Goal: Task Accomplishment & Management: Manage account settings

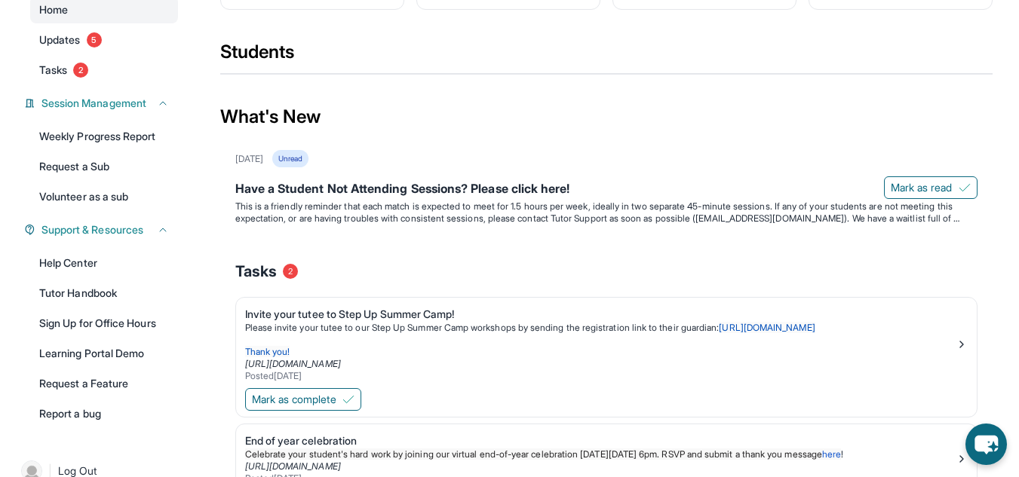
scroll to position [75, 0]
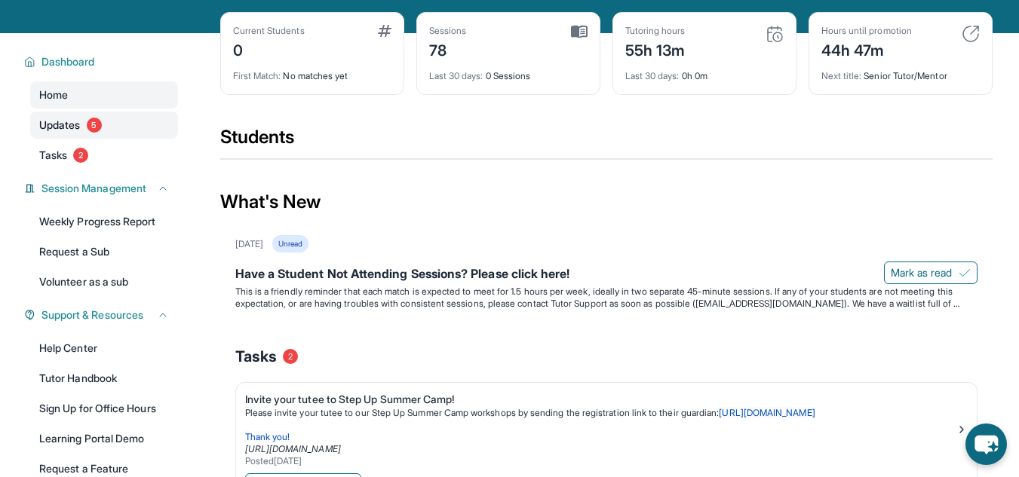
click at [102, 124] on span "5" at bounding box center [94, 125] width 15 height 15
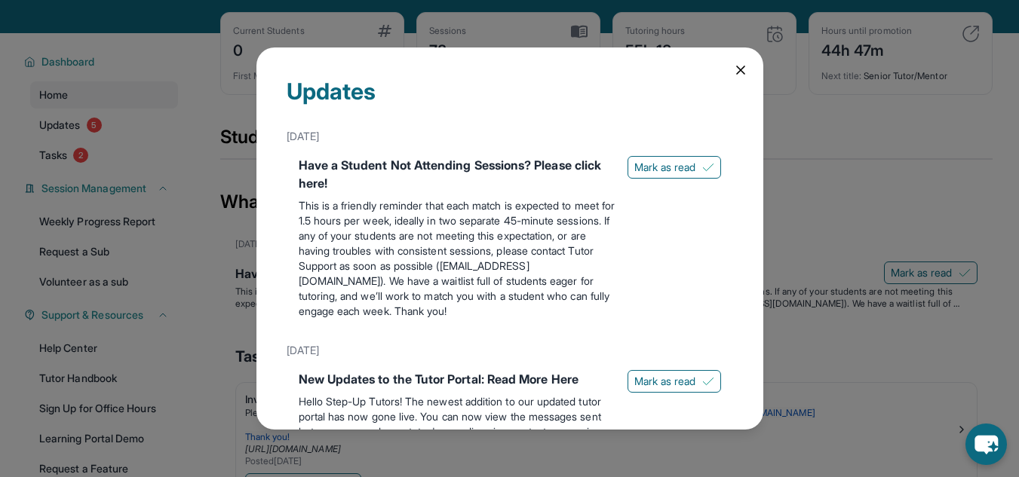
click at [734, 69] on icon at bounding box center [740, 70] width 15 height 15
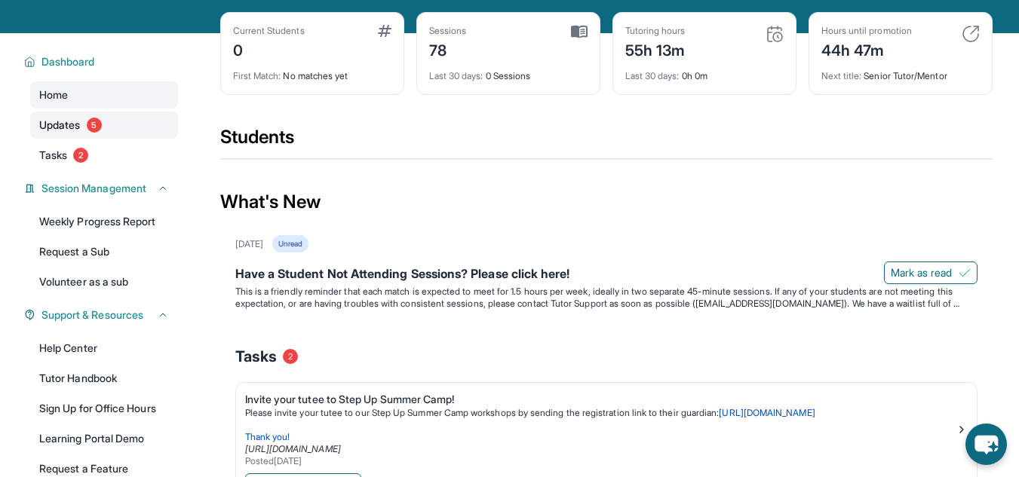
click at [119, 122] on link "Updates 5" at bounding box center [104, 125] width 148 height 27
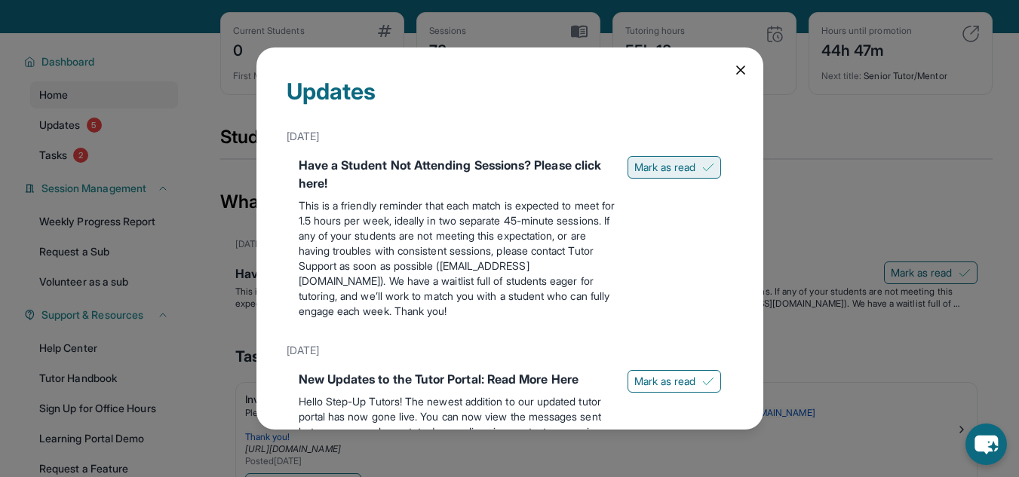
click at [702, 170] on img at bounding box center [708, 167] width 12 height 12
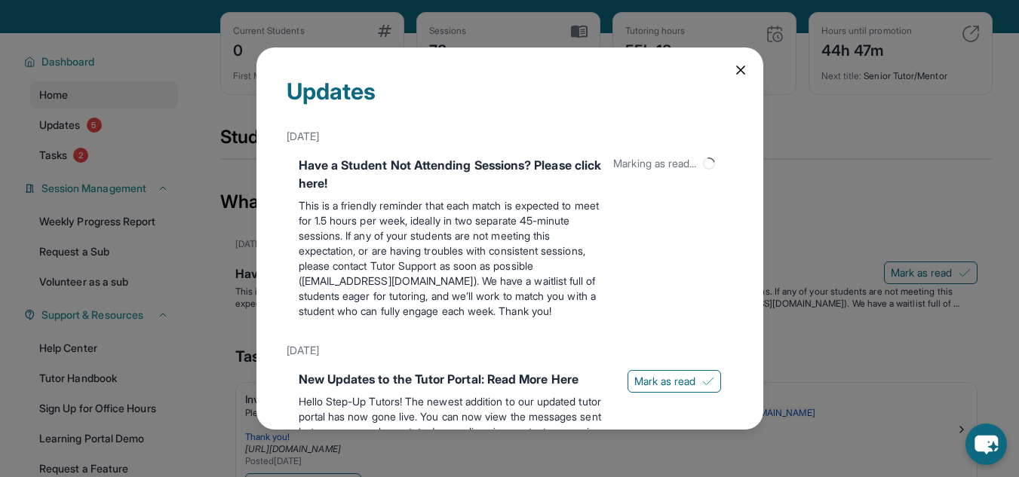
click at [602, 169] on div "Have a Student Not Attending Sessions? Please click here!" at bounding box center [450, 174] width 303 height 36
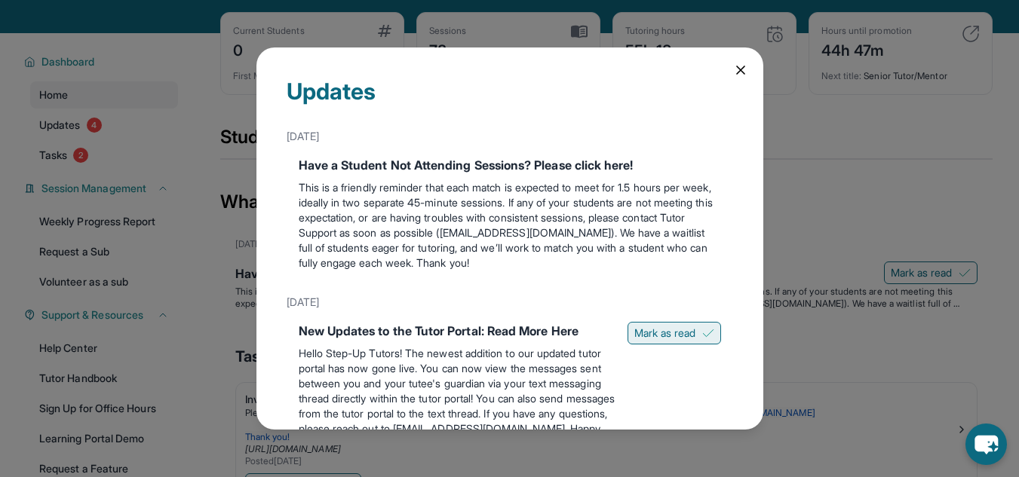
click at [686, 339] on button "Mark as read" at bounding box center [675, 333] width 94 height 23
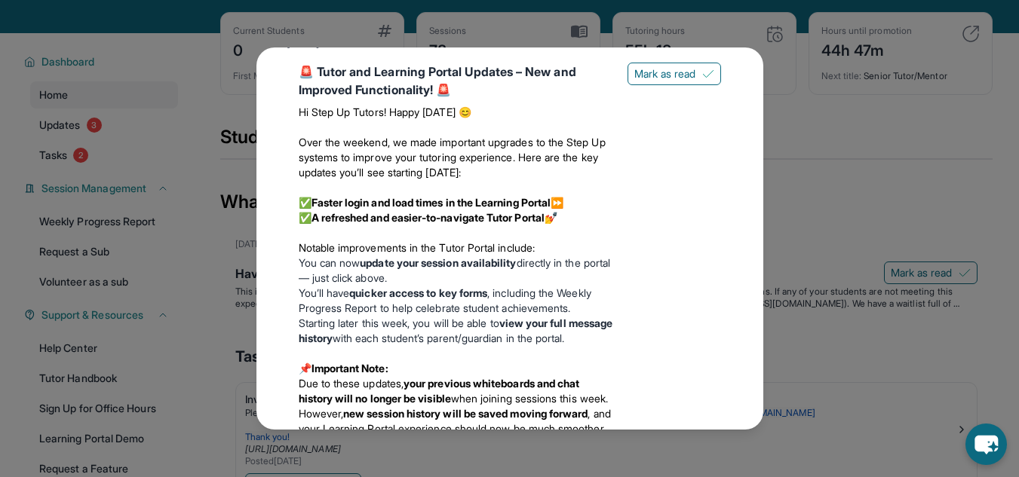
click at [664, 81] on span "Mark as read" at bounding box center [665, 73] width 62 height 15
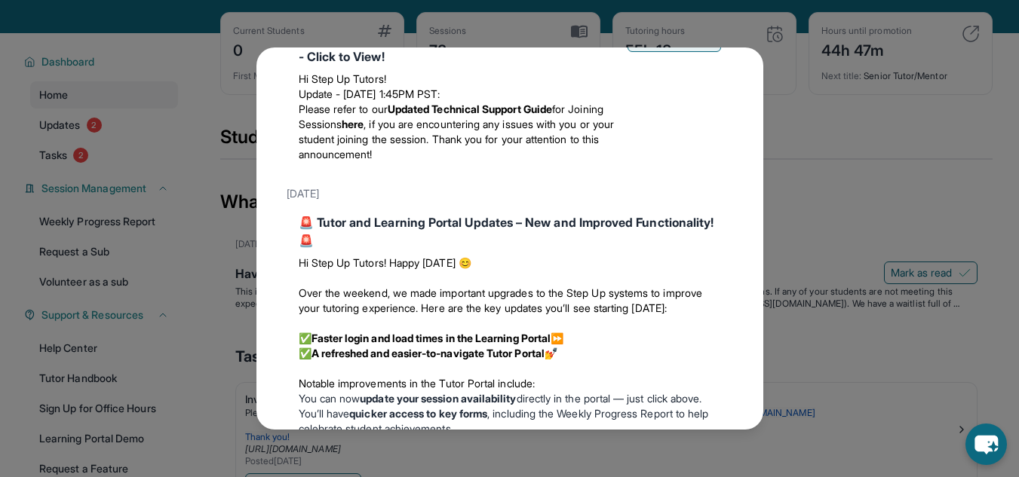
click at [667, 48] on span "Mark as read" at bounding box center [665, 40] width 62 height 15
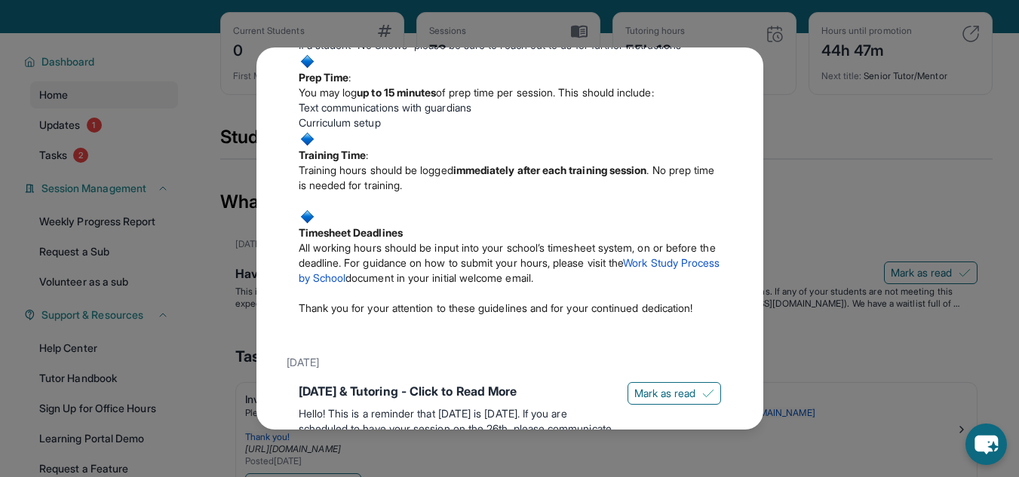
scroll to position [689, 0]
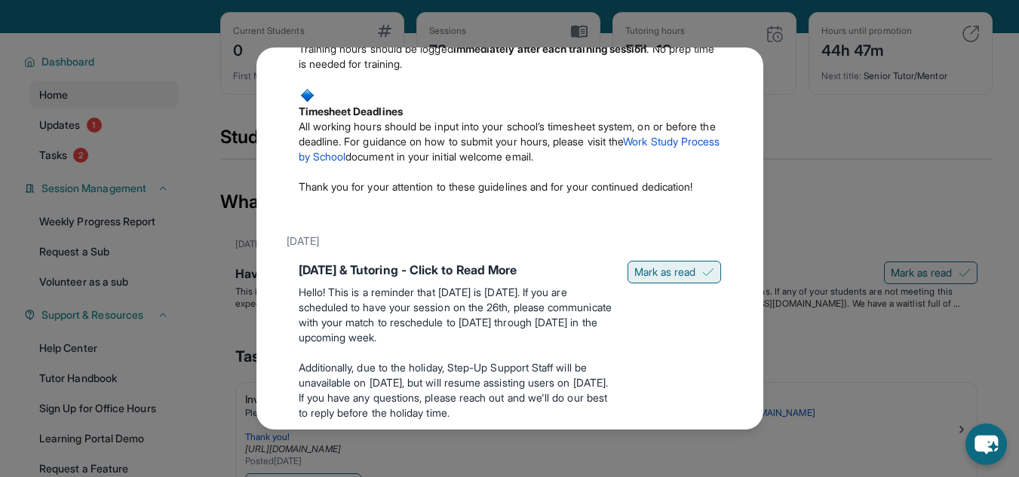
click at [662, 280] on span "Mark as read" at bounding box center [665, 272] width 62 height 15
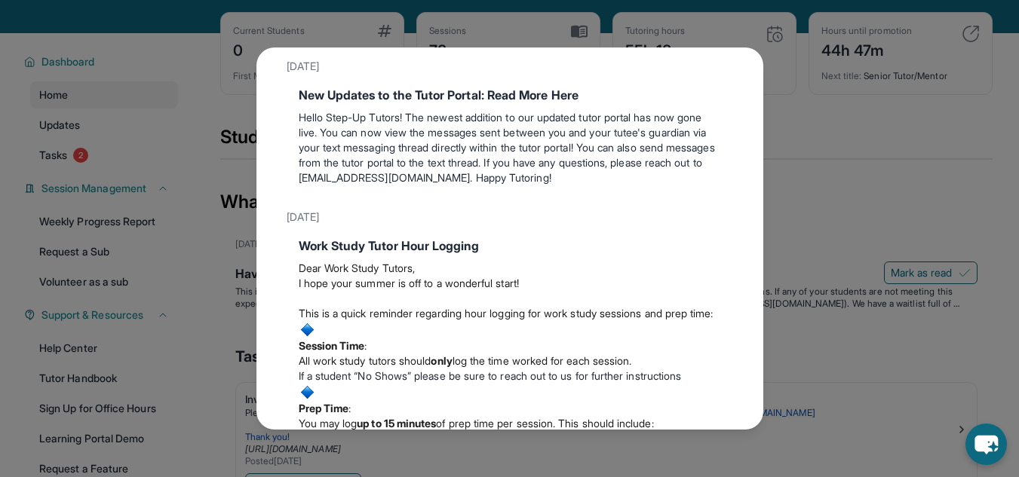
scroll to position [0, 0]
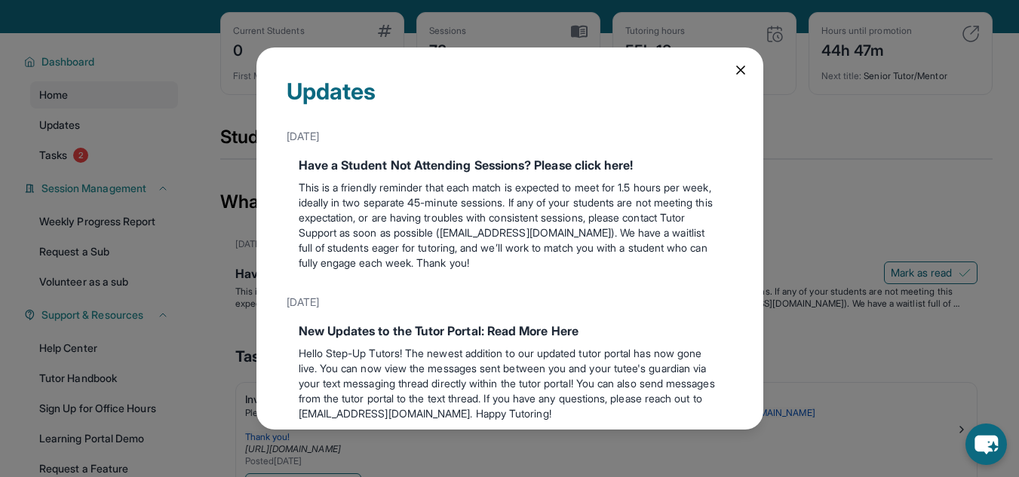
click at [733, 72] on icon at bounding box center [740, 70] width 15 height 15
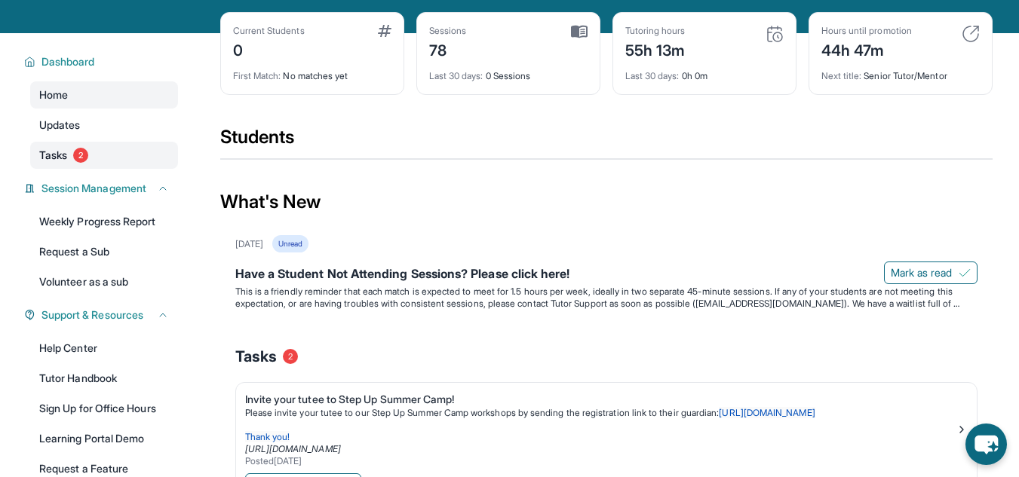
click at [112, 160] on link "Tasks 2" at bounding box center [104, 155] width 148 height 27
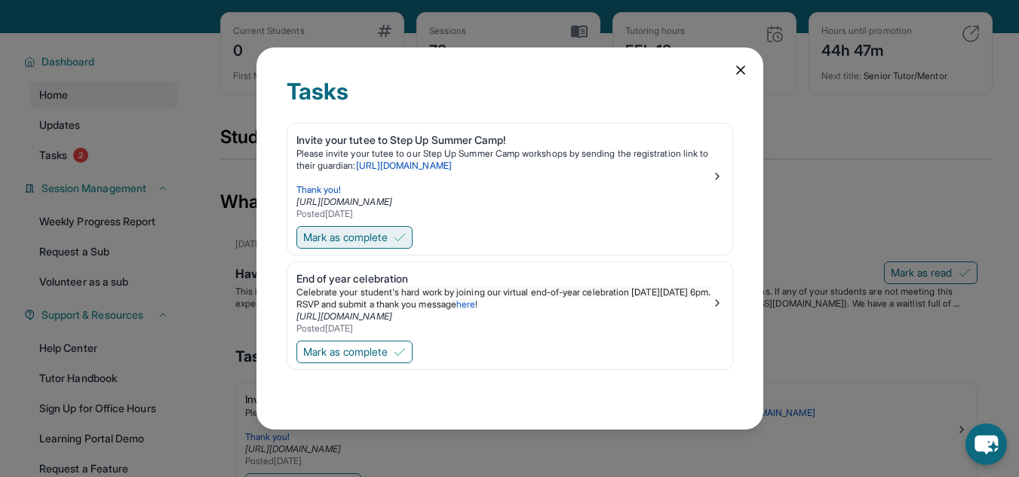
click at [388, 239] on span "Mark as complete" at bounding box center [345, 237] width 84 height 15
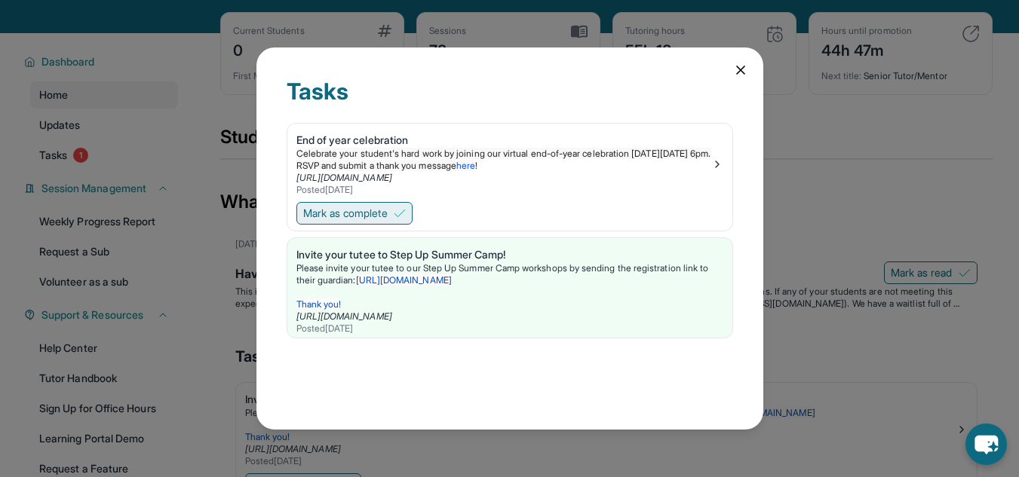
click at [385, 217] on span "Mark as complete" at bounding box center [345, 213] width 84 height 15
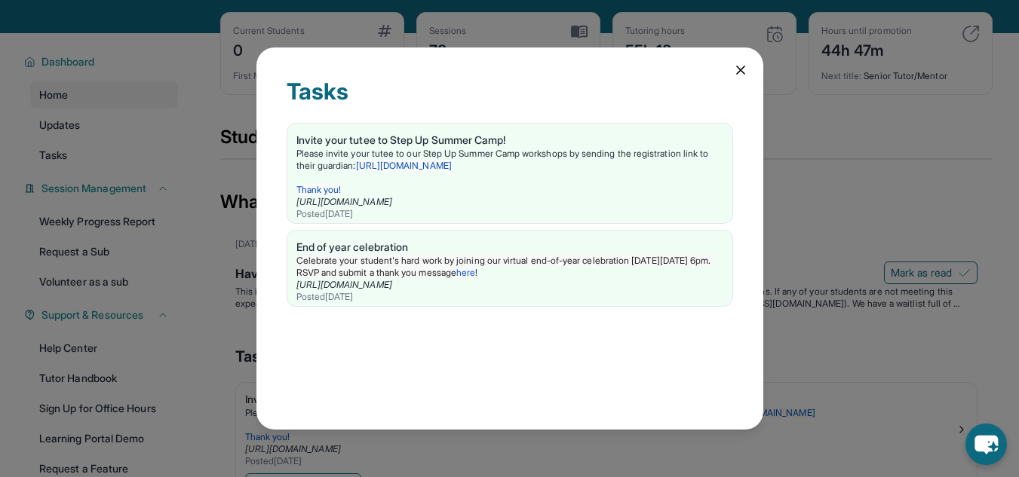
drag, startPoint x: 753, startPoint y: 65, endPoint x: 726, endPoint y: 72, distance: 27.3
click at [753, 65] on div "Tasks Invite your tutee to Step Up Summer Camp! Please invite your tutee to our…" at bounding box center [509, 239] width 507 height 382
click at [727, 70] on div "Tasks Invite your tutee to Step Up Summer Camp! Please invite your tutee to our…" at bounding box center [509, 239] width 507 height 382
click at [730, 73] on div "Tasks Invite your tutee to Step Up Summer Camp! Please invite your tutee to our…" at bounding box center [509, 239] width 507 height 382
click at [740, 68] on icon at bounding box center [740, 70] width 15 height 15
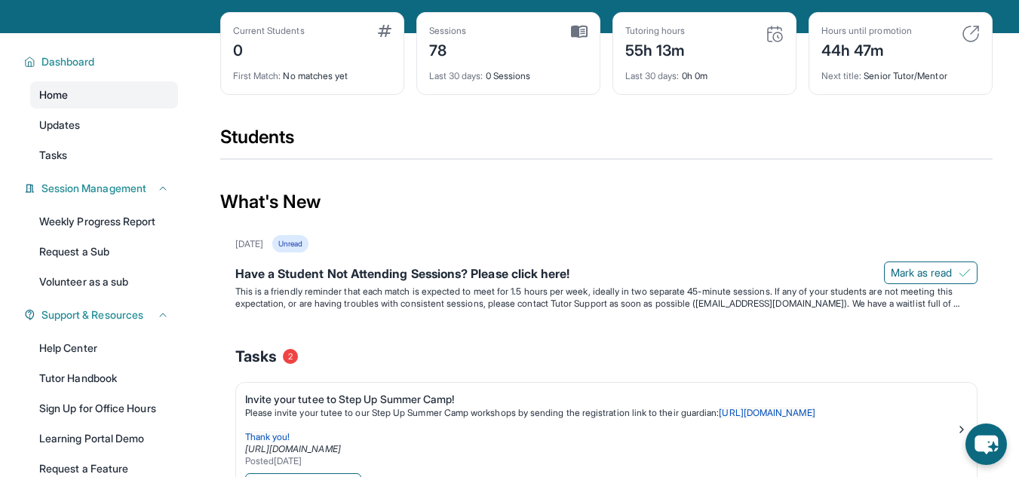
click at [118, 95] on link "Home" at bounding box center [104, 94] width 148 height 27
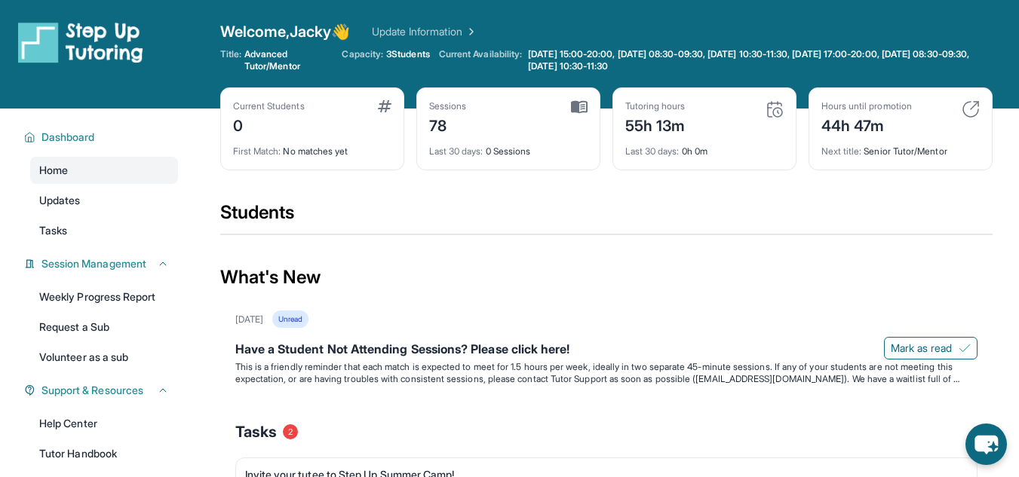
click at [972, 103] on img at bounding box center [971, 109] width 18 height 18
click at [968, 111] on img at bounding box center [971, 109] width 18 height 18
click at [968, 112] on img at bounding box center [971, 109] width 18 height 18
click at [888, 123] on div "44h 47m" at bounding box center [866, 124] width 91 height 24
click at [867, 132] on div "44h 47m" at bounding box center [866, 124] width 91 height 24
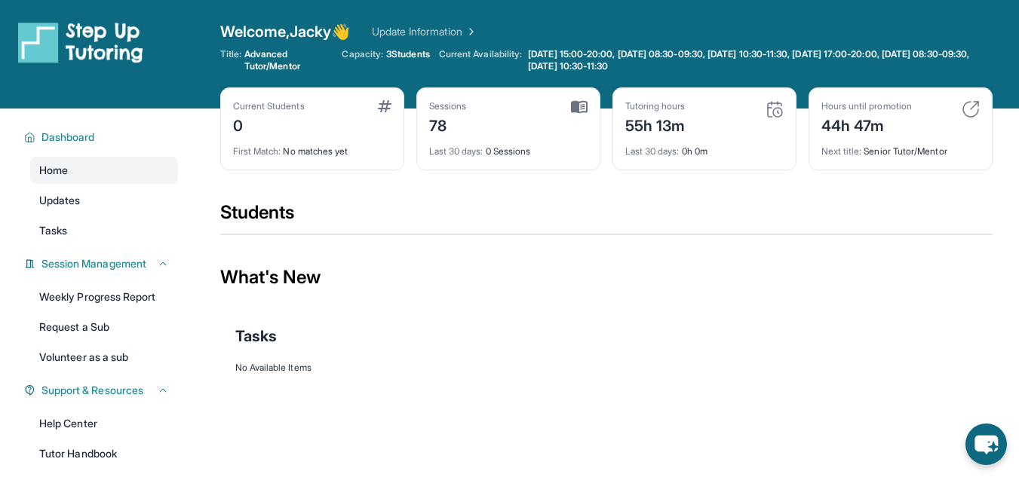
click at [435, 29] on link "Update Information" at bounding box center [425, 31] width 106 height 15
